Goal: Information Seeking & Learning: Learn about a topic

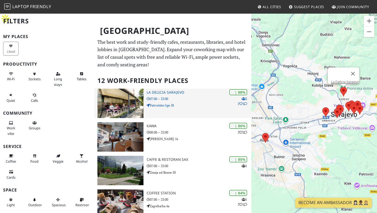
click at [164, 90] on h3 "La Delicia Sarajevo" at bounding box center [199, 92] width 105 height 4
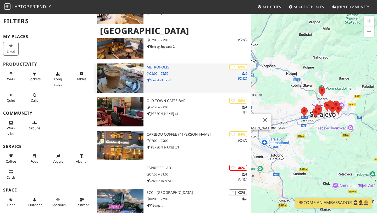
scroll to position [238, 0]
